Goal: Information Seeking & Learning: Learn about a topic

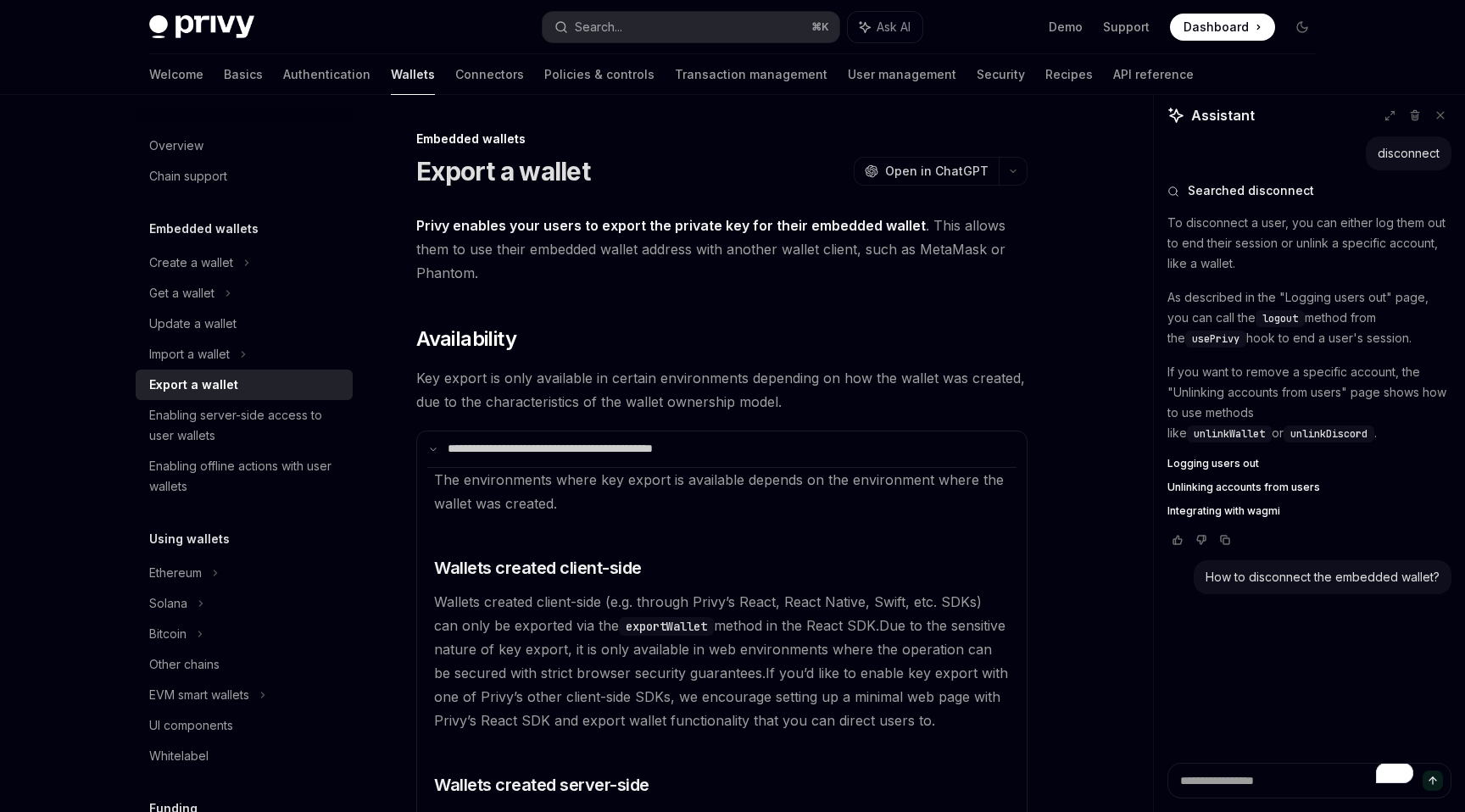
scroll to position [36, 0]
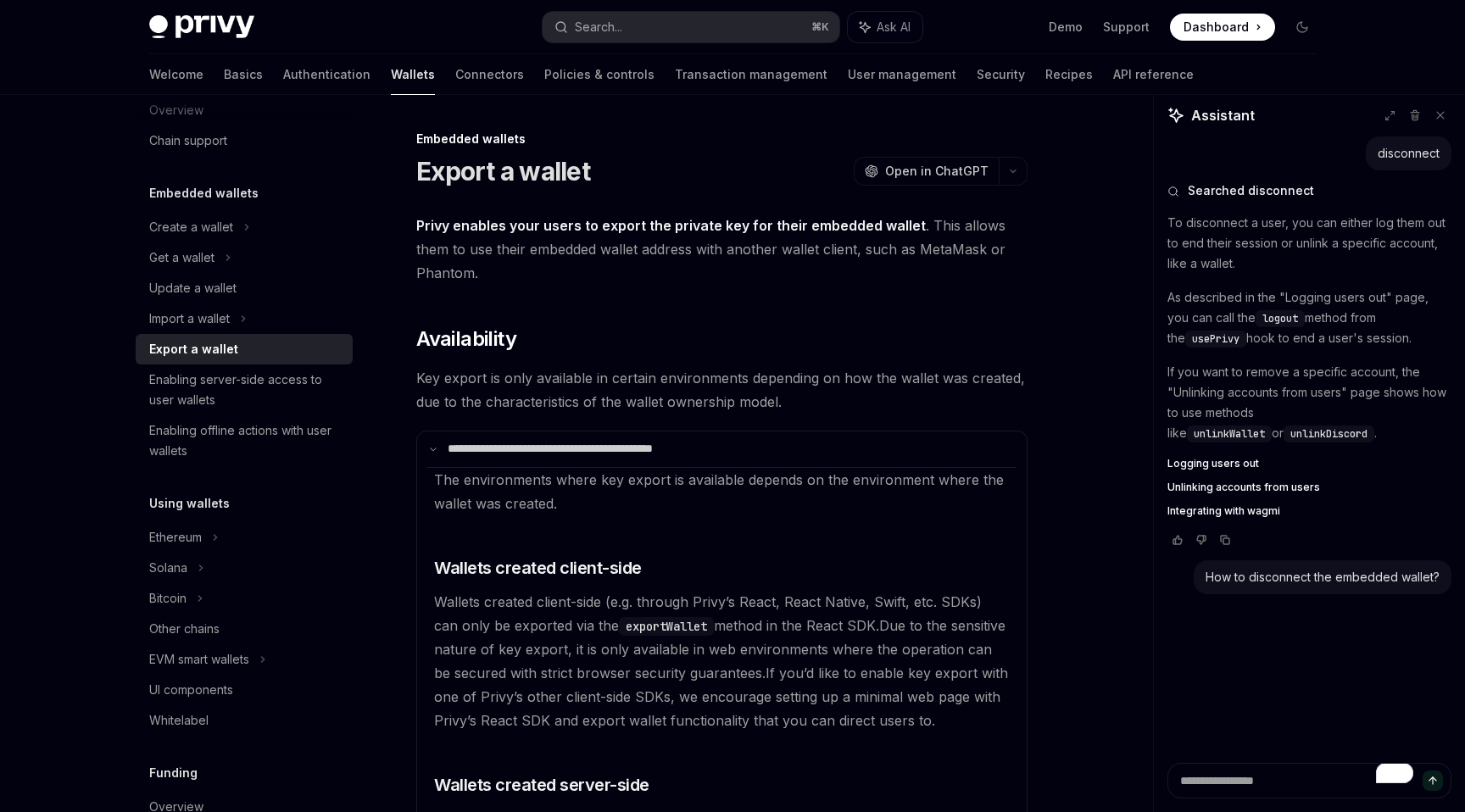
click at [647, 632] on code "exportWallet" at bounding box center [666, 626] width 95 height 19
copy code "exportWallet"
click at [634, 22] on button "Search... ⌘ K" at bounding box center [691, 27] width 297 height 30
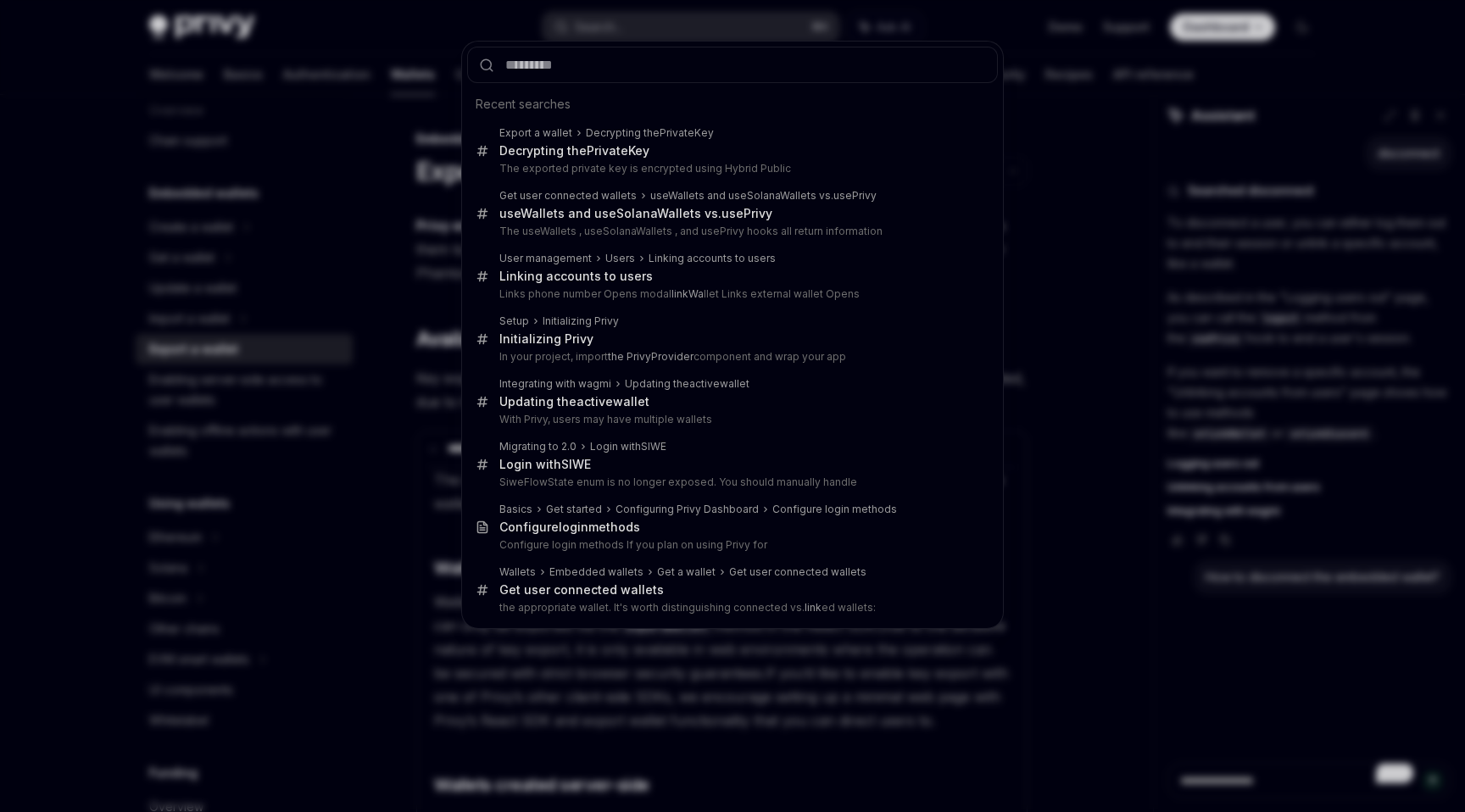
click at [379, 146] on div "Recent searches Export a wallet Decrypting the Private Key Decrypting the Priva…" at bounding box center [732, 406] width 1465 height 812
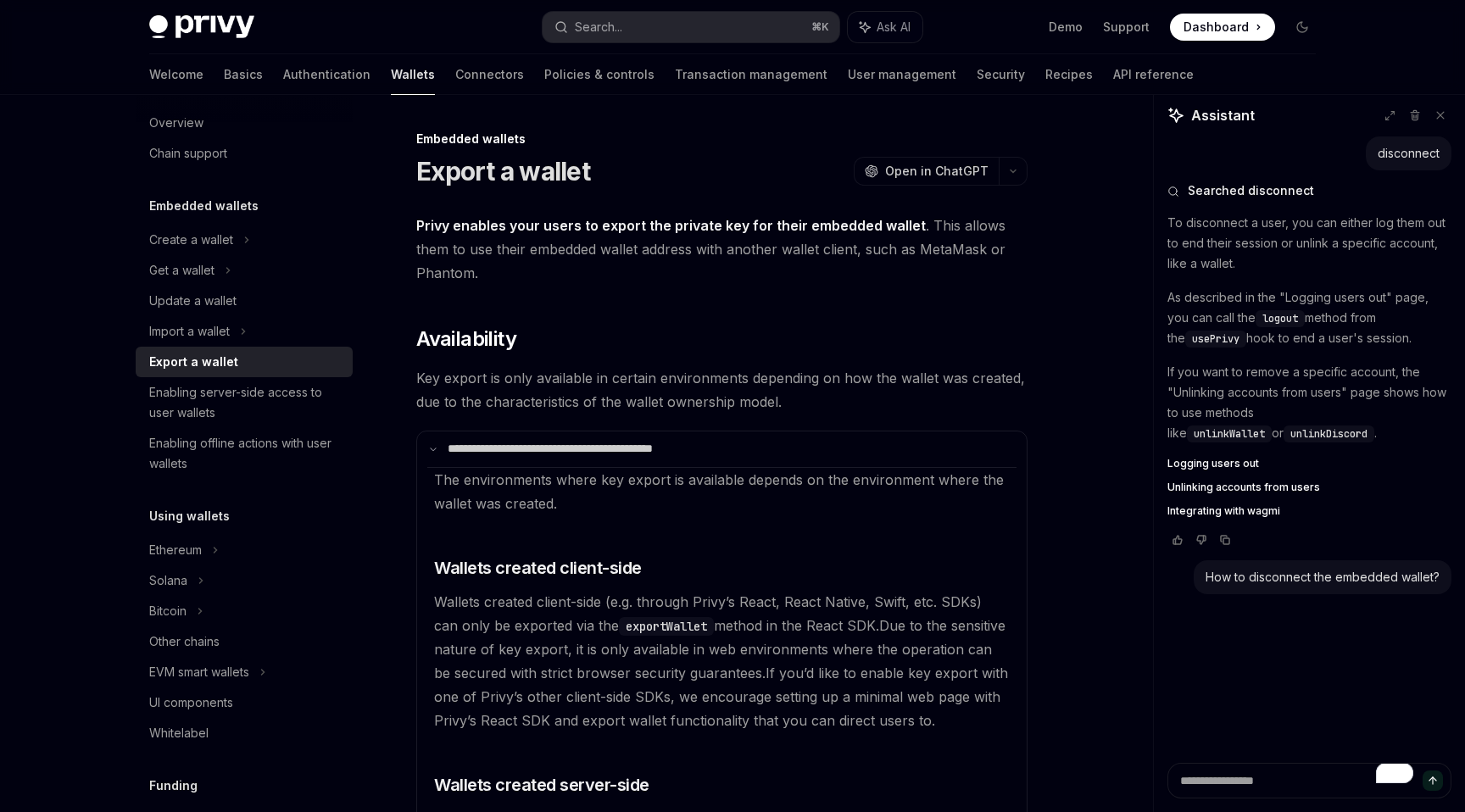
scroll to position [0, 0]
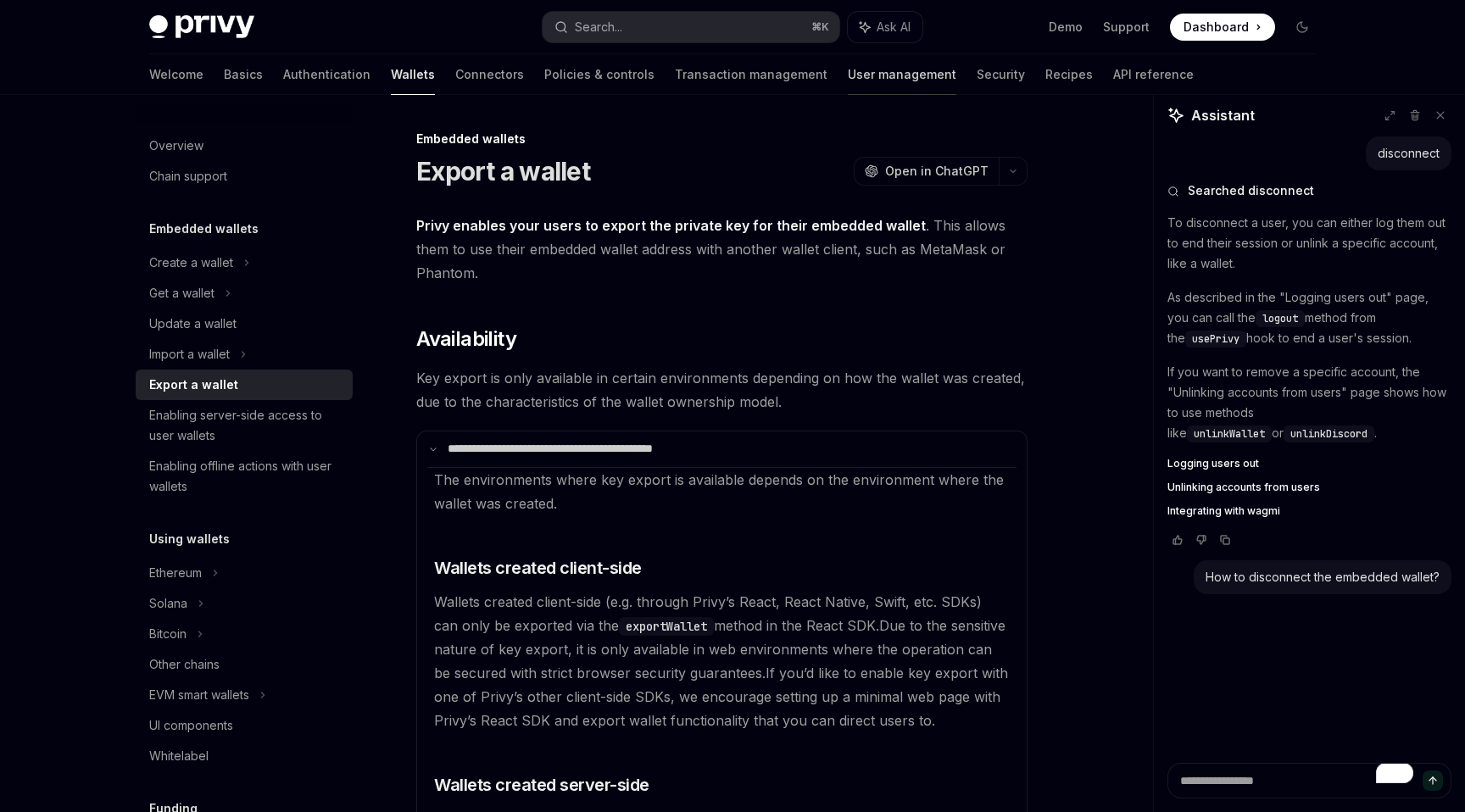
click at [848, 68] on link "User management" at bounding box center [902, 75] width 109 height 41
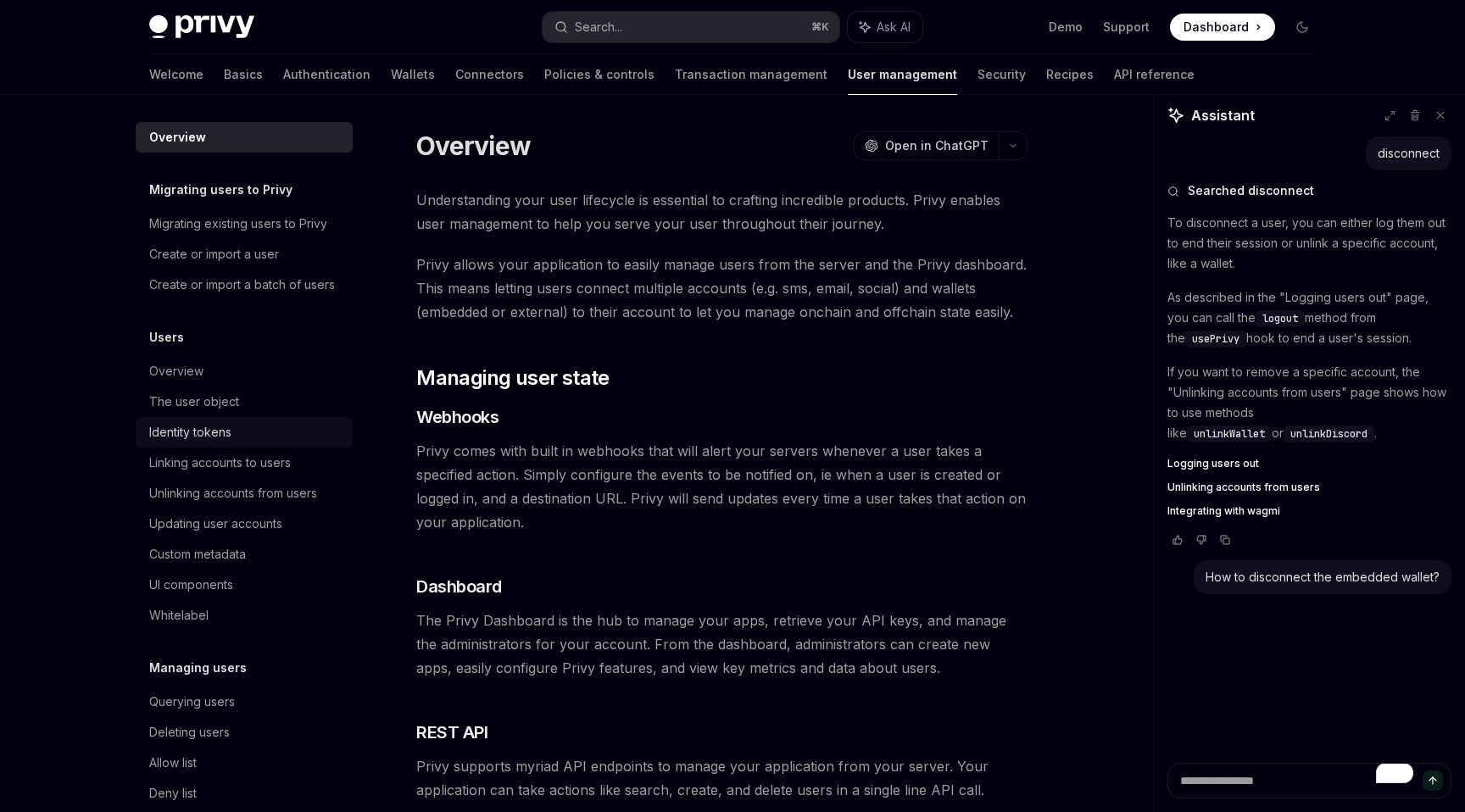
scroll to position [5, 0]
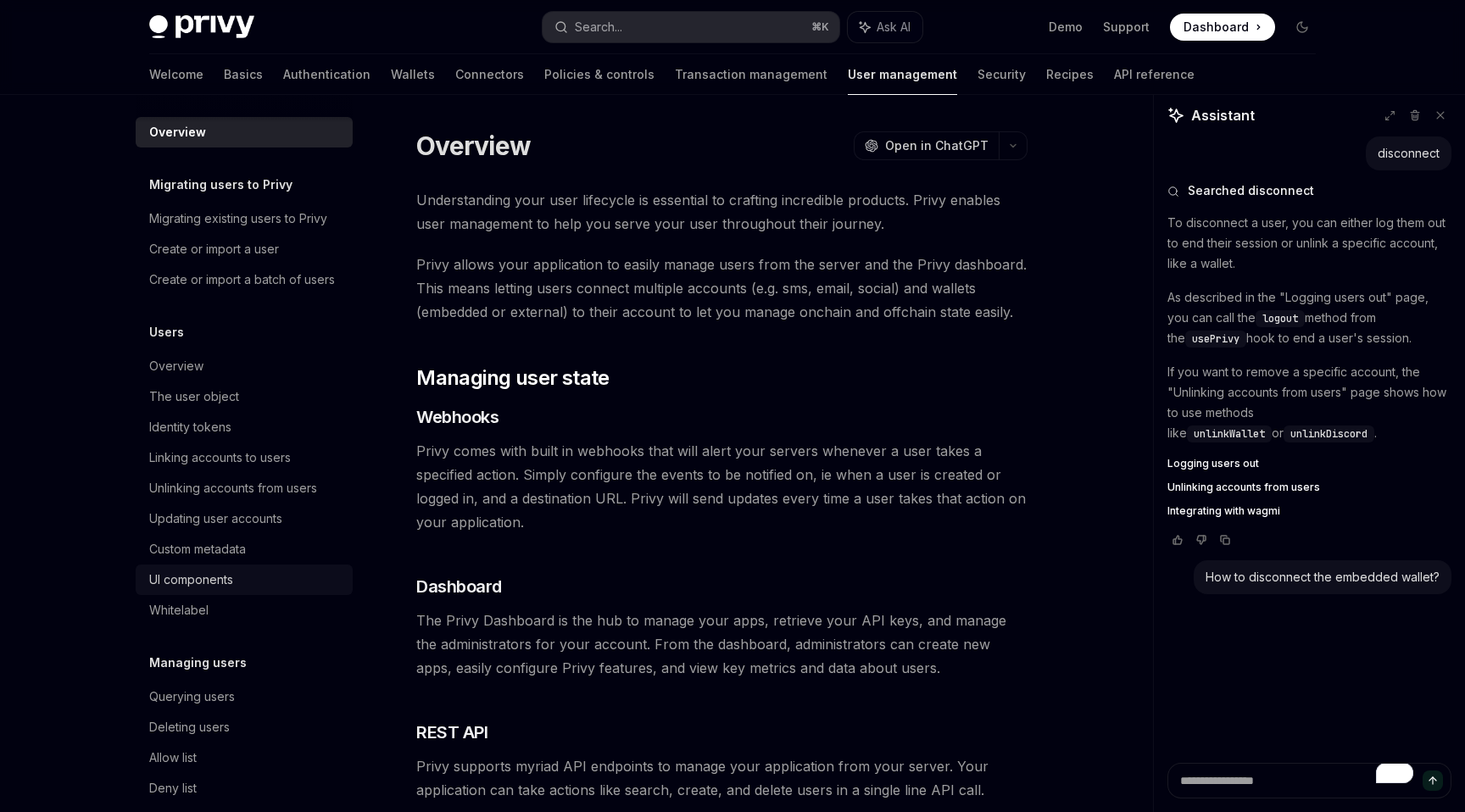
click at [204, 578] on div "UI components" at bounding box center [191, 579] width 84 height 20
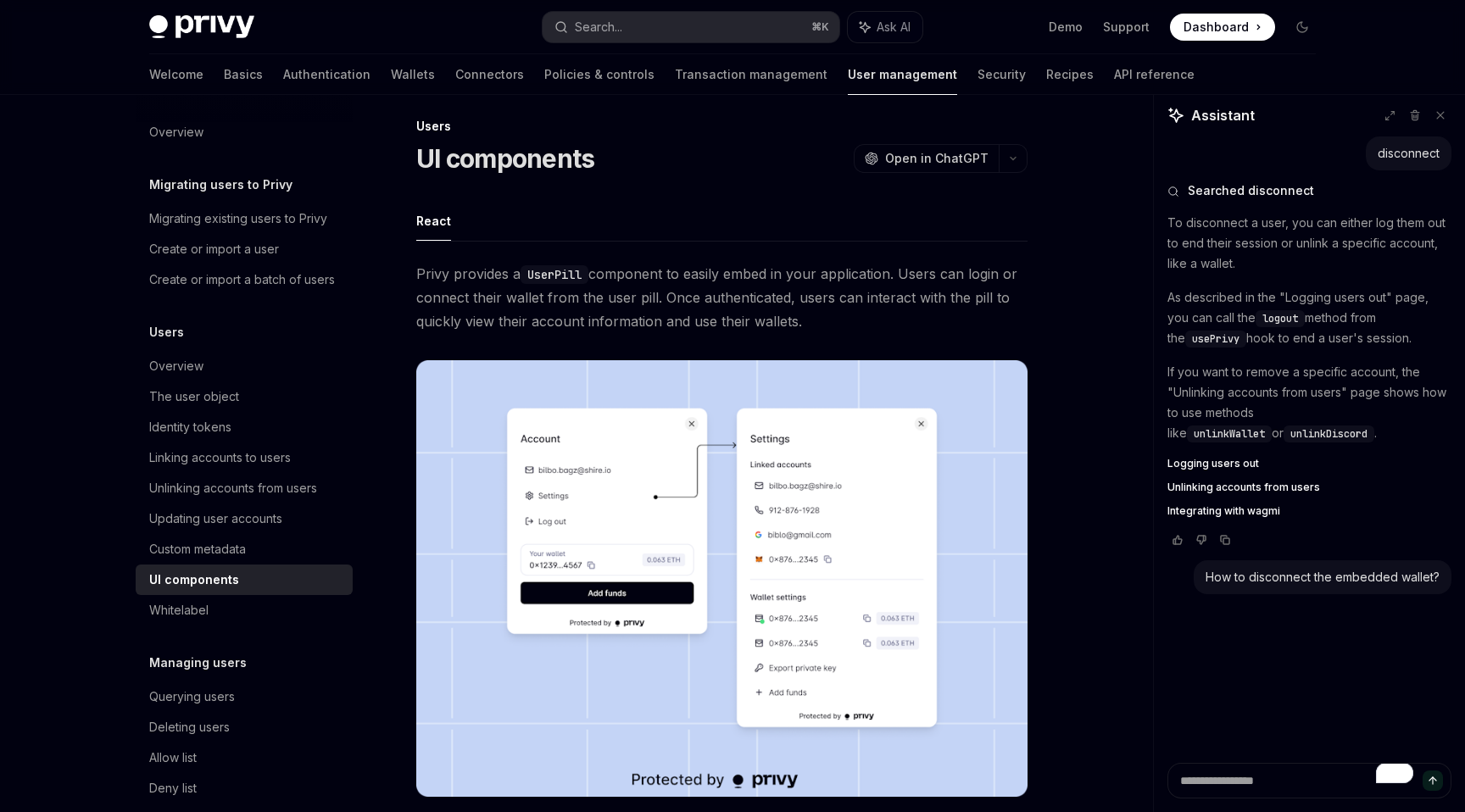
scroll to position [17, 0]
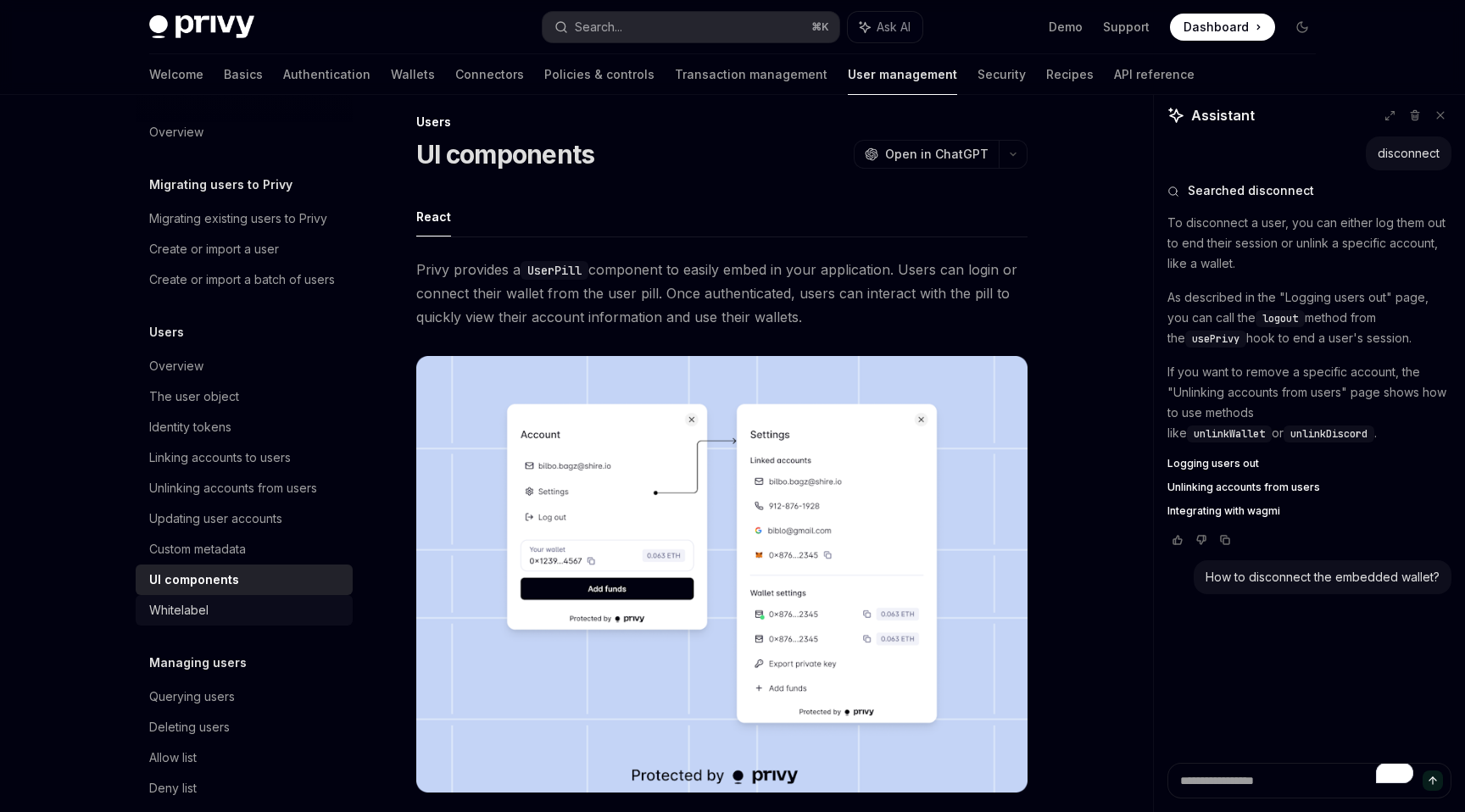
click at [189, 607] on div "Whitelabel" at bounding box center [179, 610] width 60 height 20
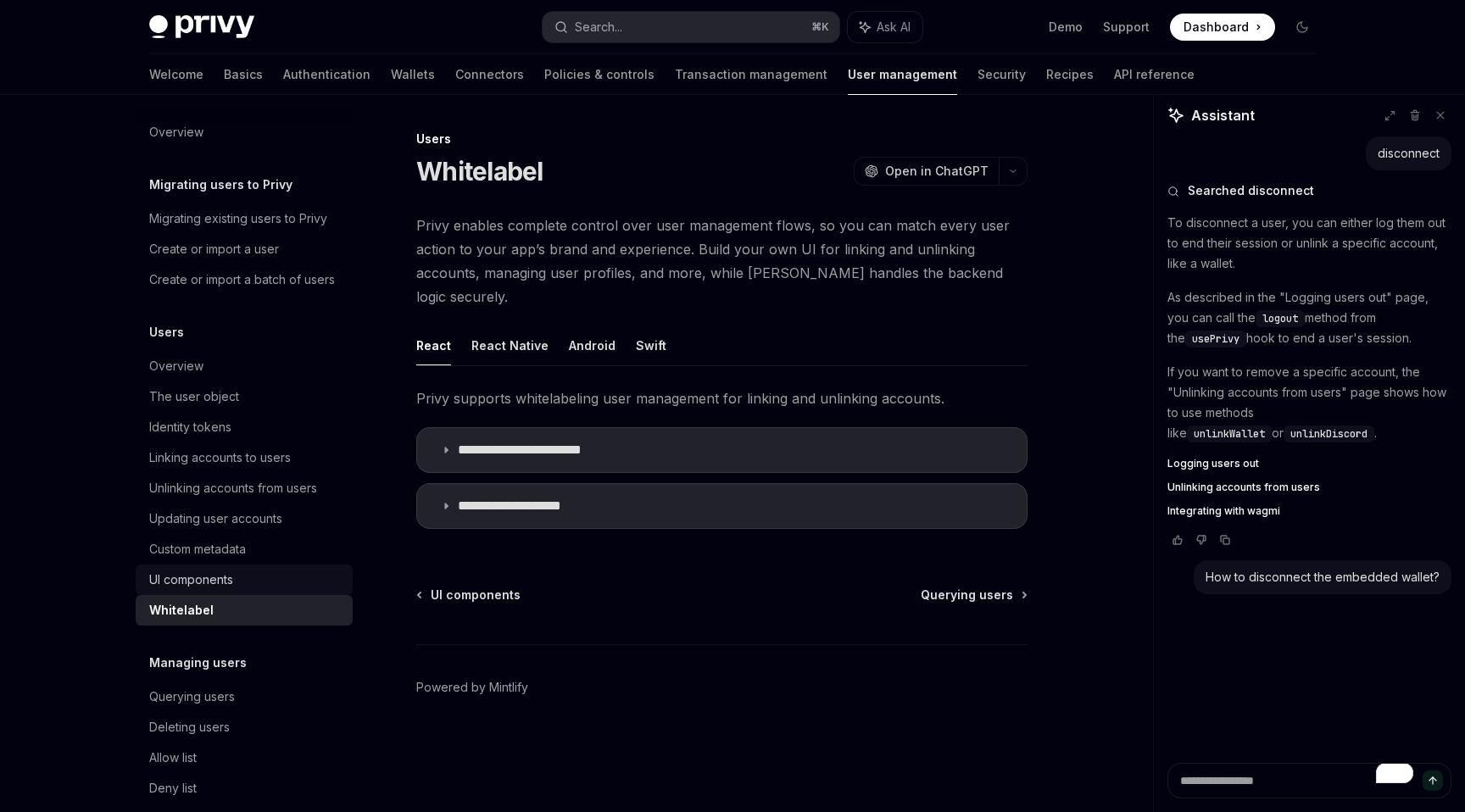
click at [194, 579] on div "UI components" at bounding box center [191, 579] width 84 height 20
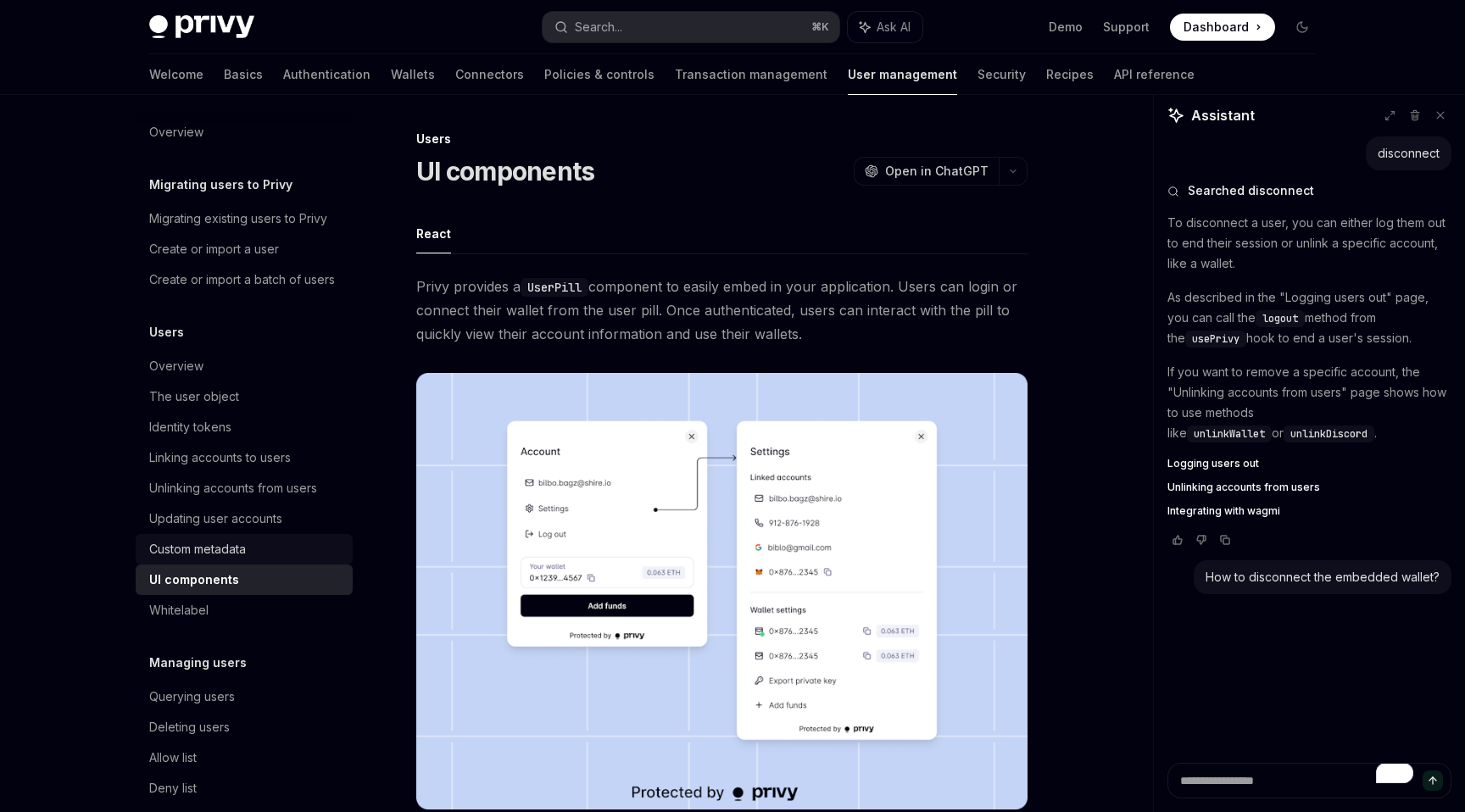
click at [199, 549] on div "Custom metadata" at bounding box center [197, 549] width 97 height 20
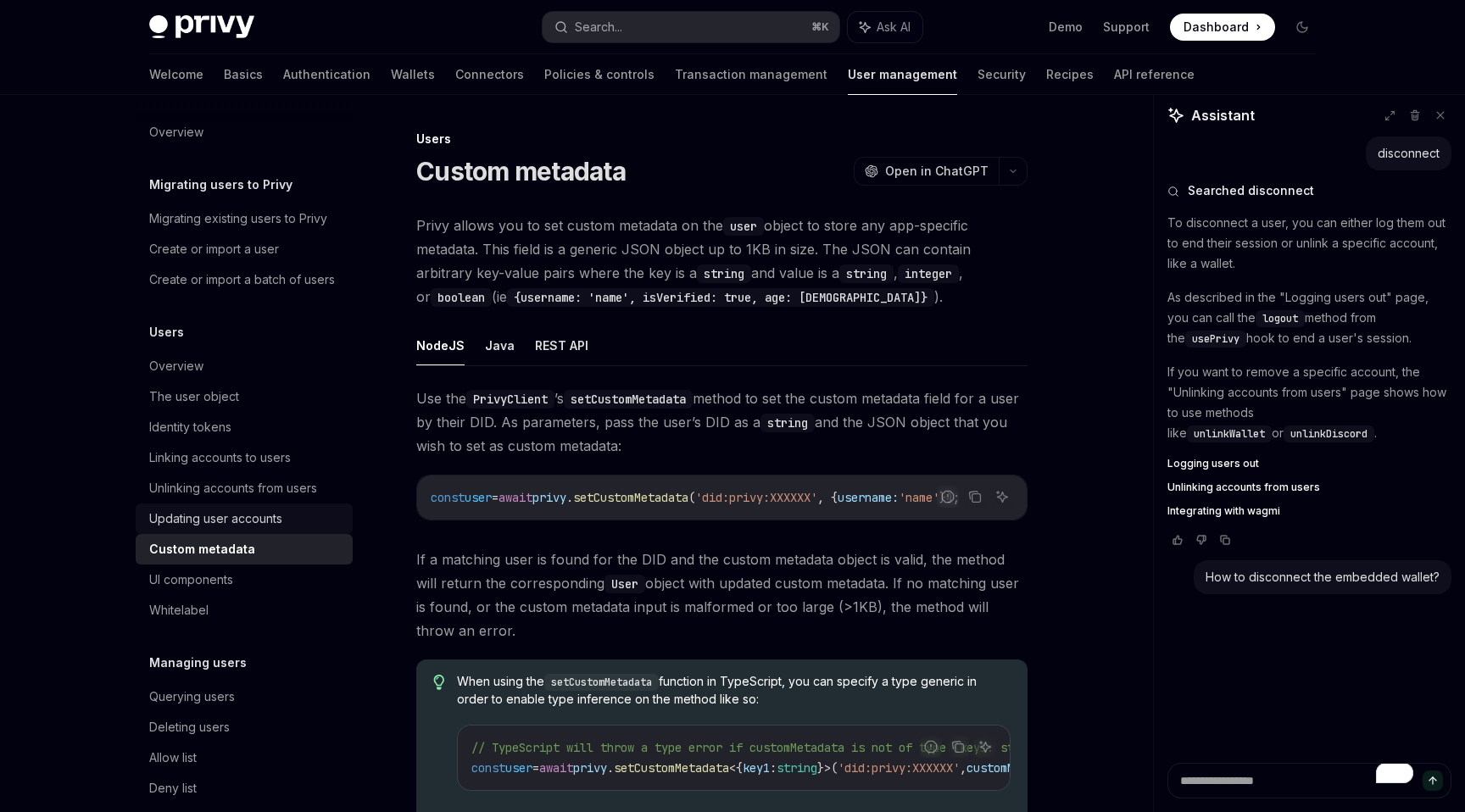
click at [212, 511] on div "Updating user accounts" at bounding box center [216, 519] width 133 height 20
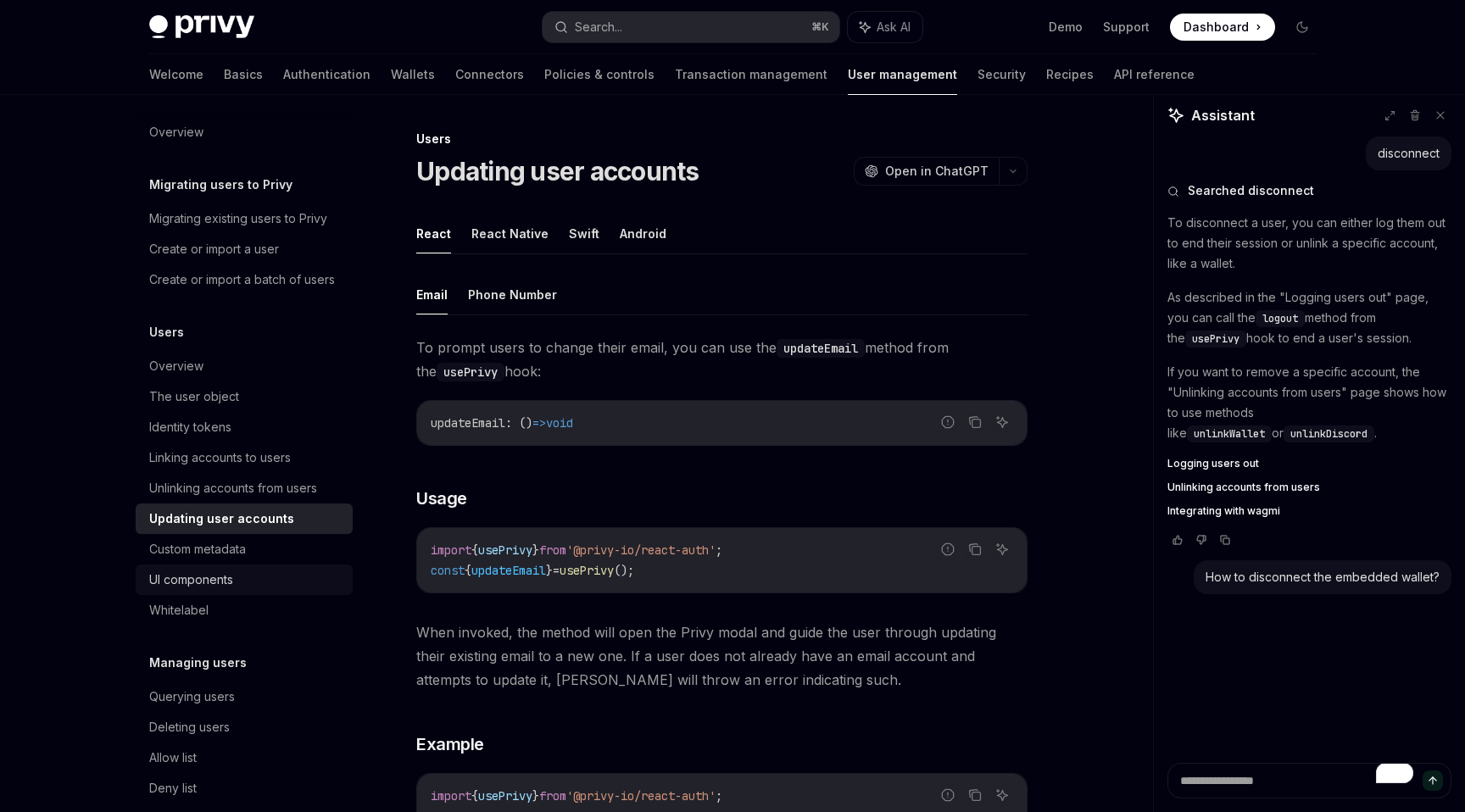
click at [185, 588] on div "UI components" at bounding box center [191, 579] width 84 height 20
type textarea "*"
